Goal: Task Accomplishment & Management: Complete application form

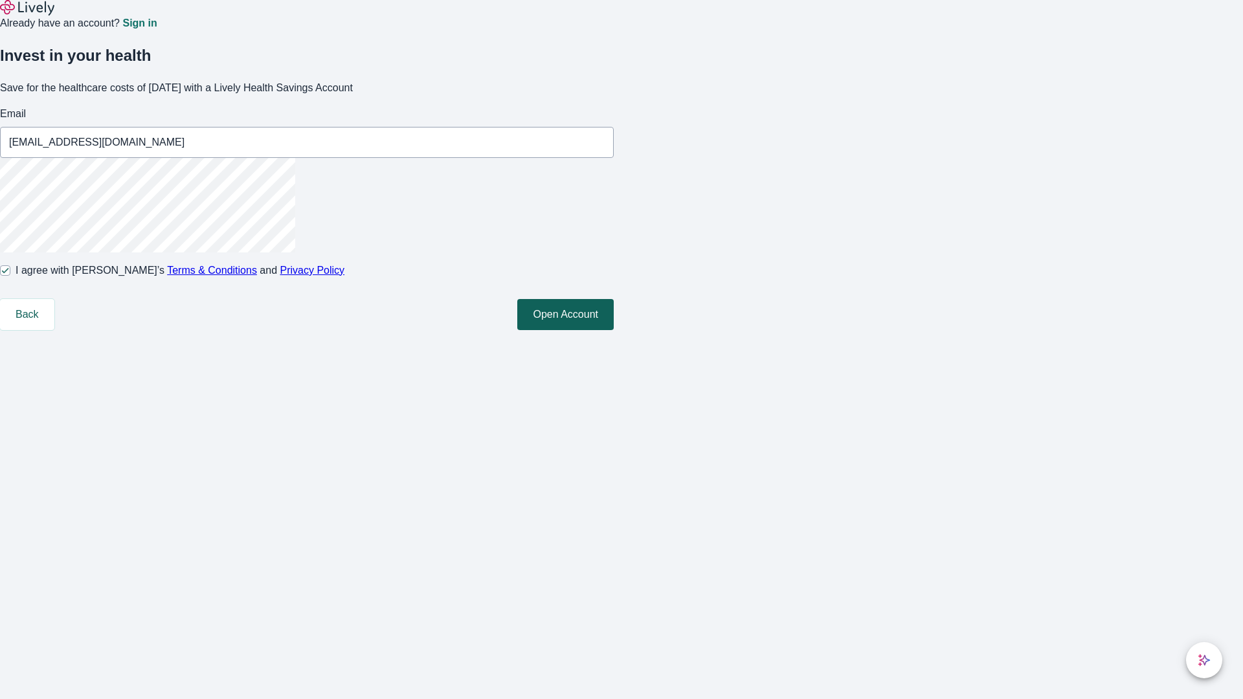
click at [614, 330] on button "Open Account" at bounding box center [565, 314] width 96 height 31
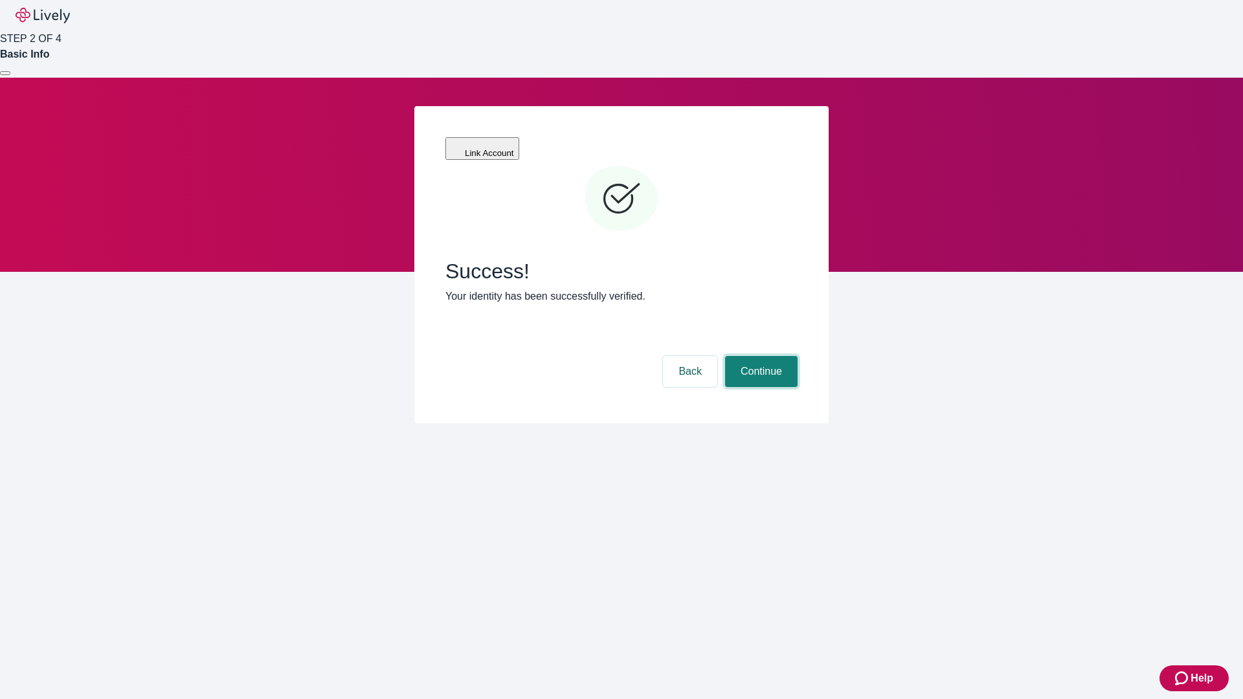
click at [760, 356] on button "Continue" at bounding box center [761, 371] width 73 height 31
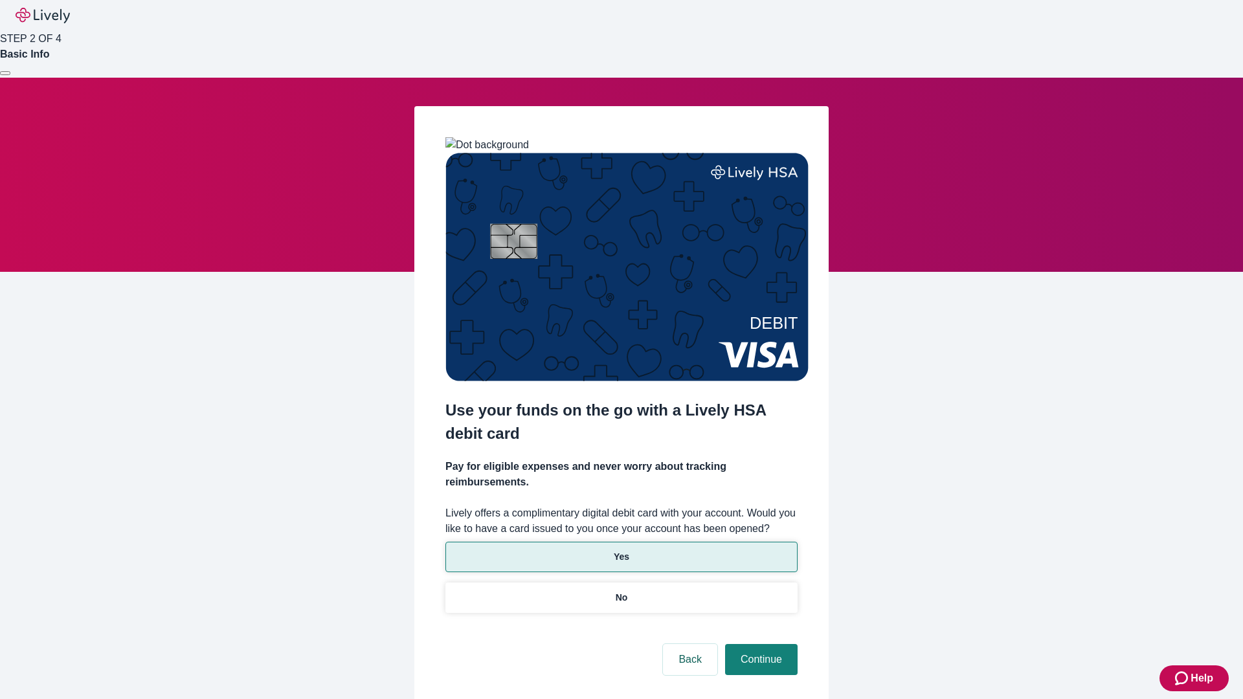
click at [621, 550] on p "Yes" at bounding box center [622, 557] width 16 height 14
click at [760, 644] on button "Continue" at bounding box center [761, 659] width 73 height 31
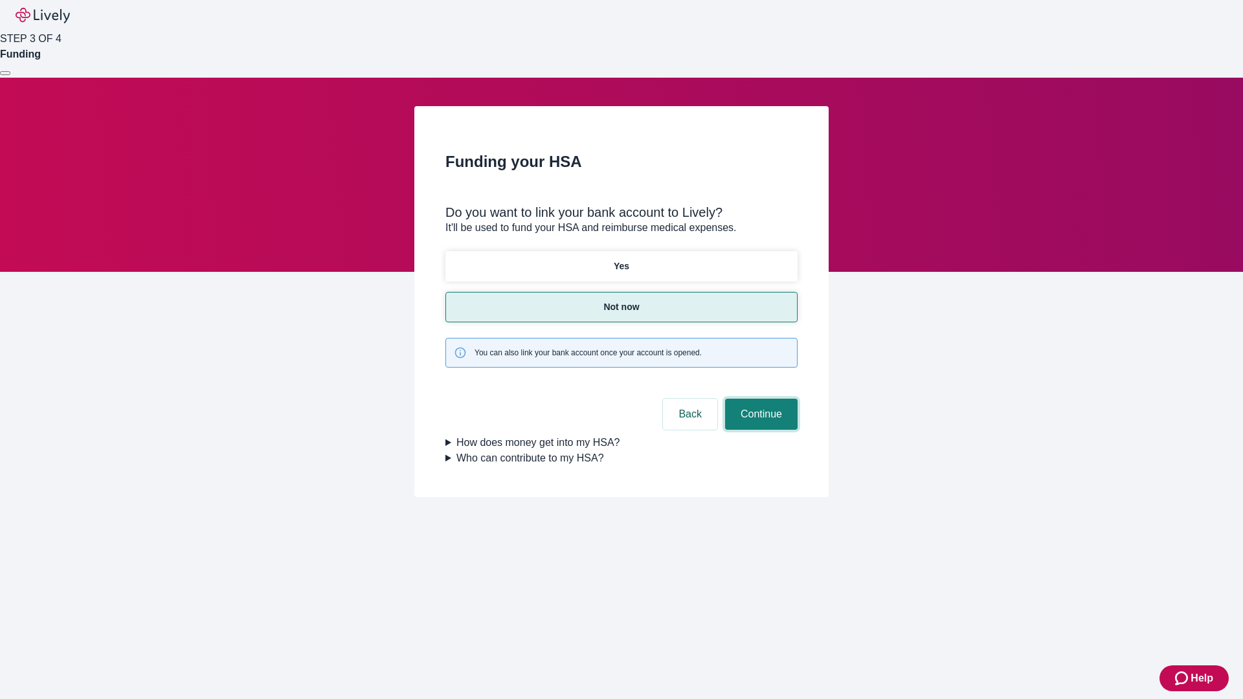
click at [760, 399] on button "Continue" at bounding box center [761, 414] width 73 height 31
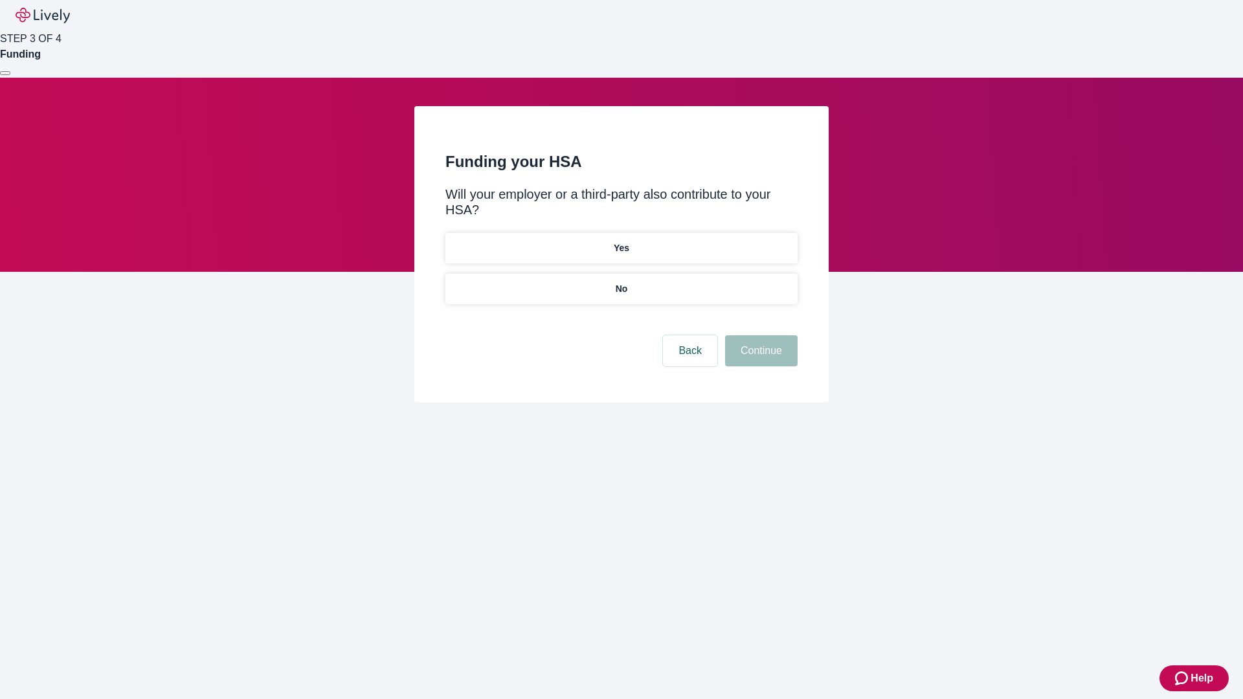
click at [621, 282] on p "No" at bounding box center [622, 289] width 12 height 14
click at [760, 335] on button "Continue" at bounding box center [761, 350] width 73 height 31
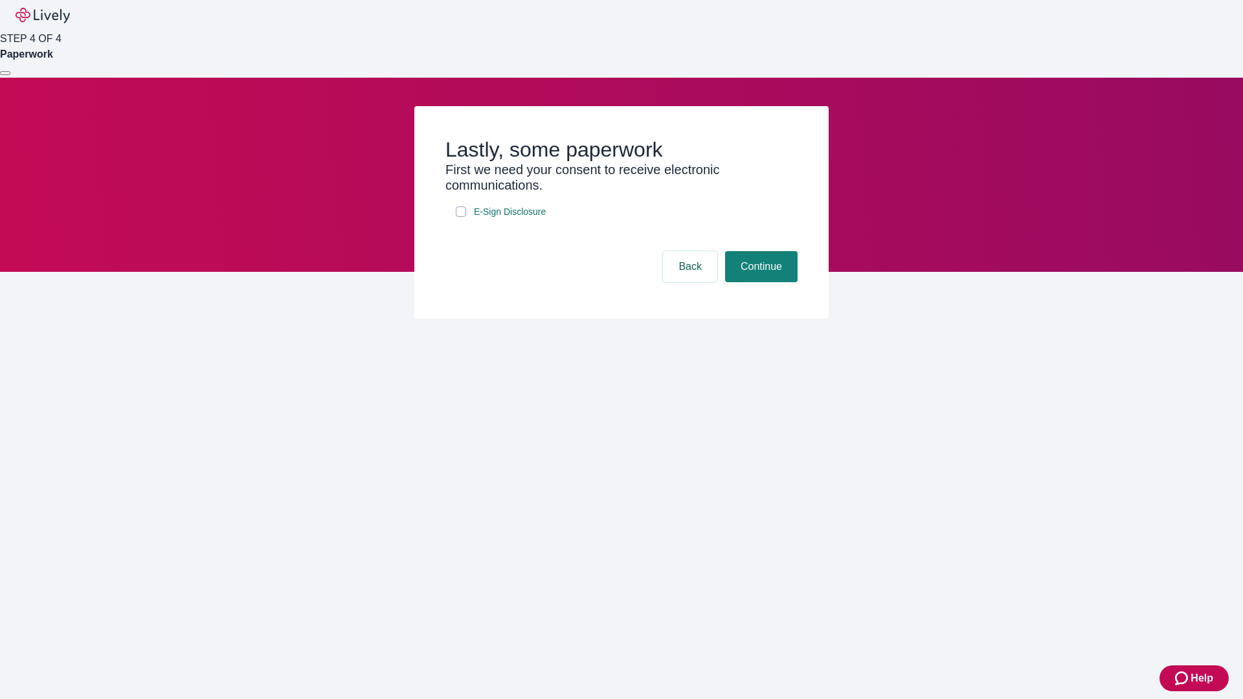
click at [461, 217] on input "E-Sign Disclosure" at bounding box center [461, 212] width 10 height 10
checkbox input "true"
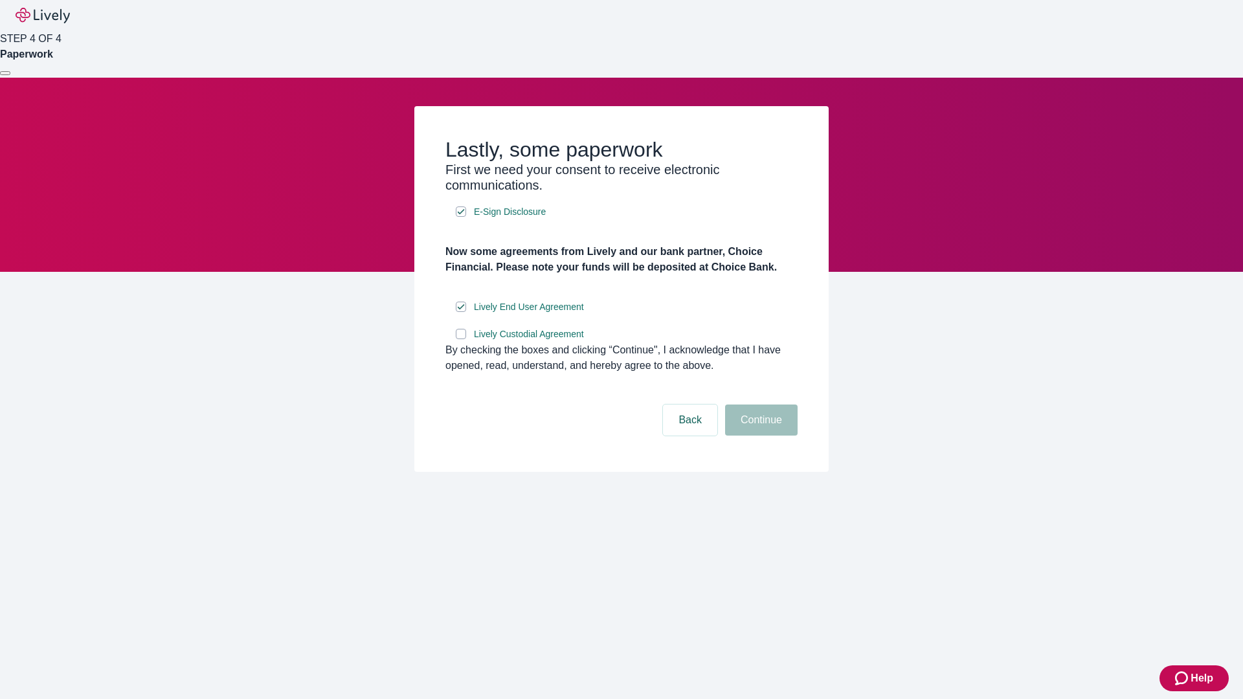
click at [461, 339] on input "Lively Custodial Agreement" at bounding box center [461, 334] width 10 height 10
checkbox input "true"
click at [760, 436] on button "Continue" at bounding box center [761, 420] width 73 height 31
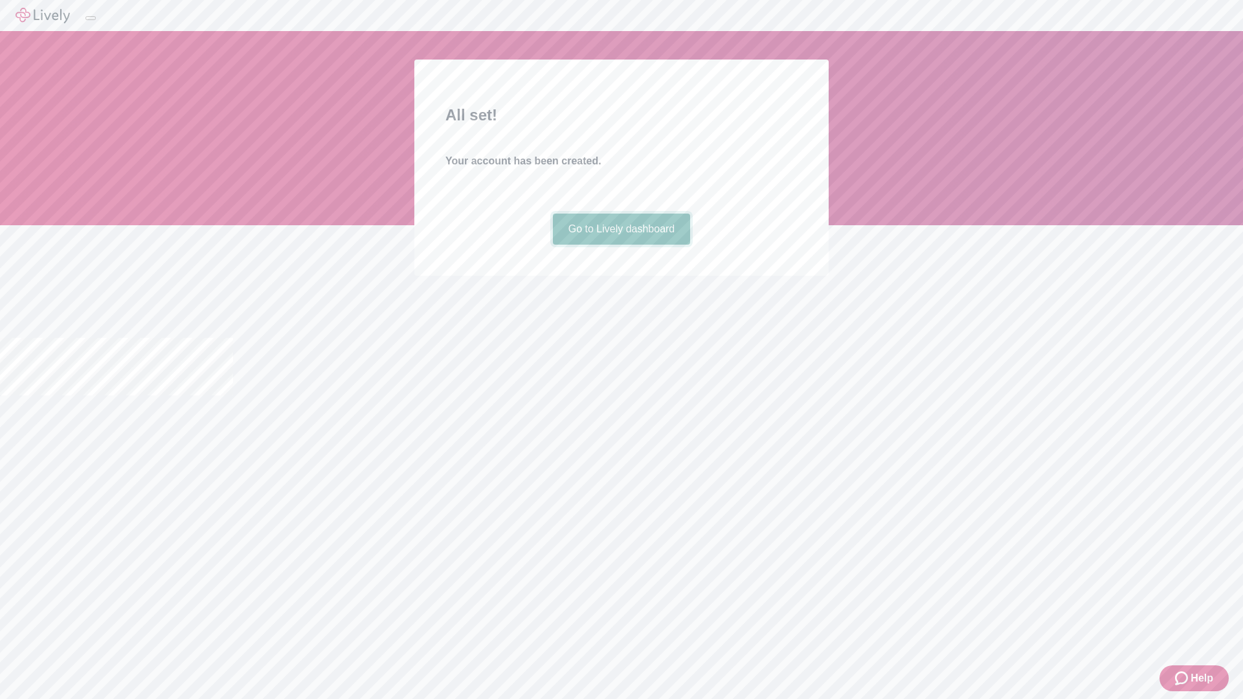
click at [621, 245] on link "Go to Lively dashboard" at bounding box center [622, 229] width 138 height 31
